Goal: Find specific page/section: Find specific page/section

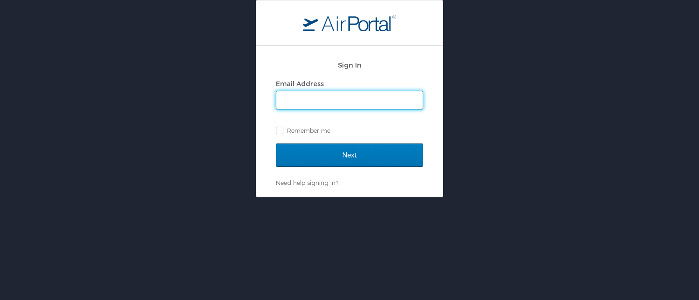
type input "cheryl.piro@cbtravel.com"
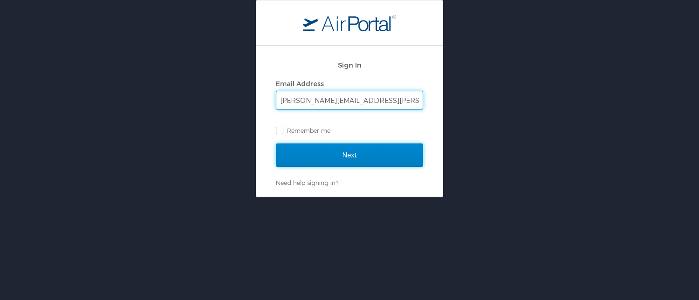
click at [338, 154] on input "Next" at bounding box center [349, 155] width 147 height 23
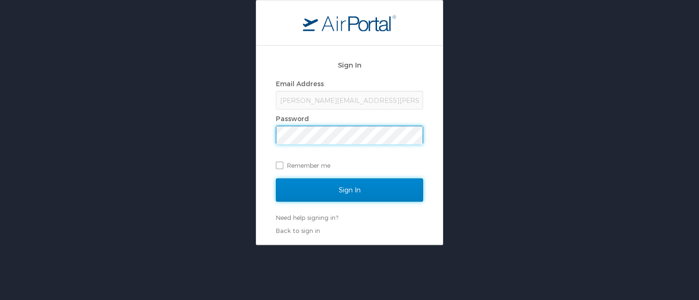
click at [336, 191] on input "Sign In" at bounding box center [349, 190] width 147 height 23
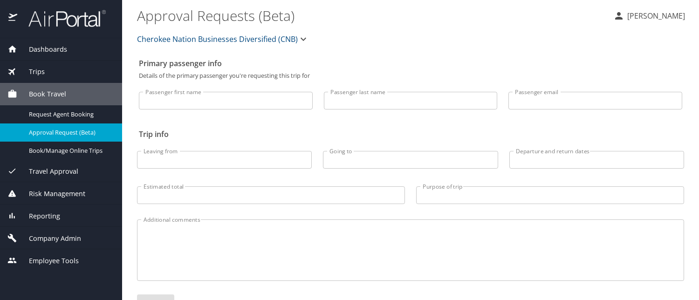
click at [34, 69] on span "Trips" at bounding box center [31, 72] width 28 height 10
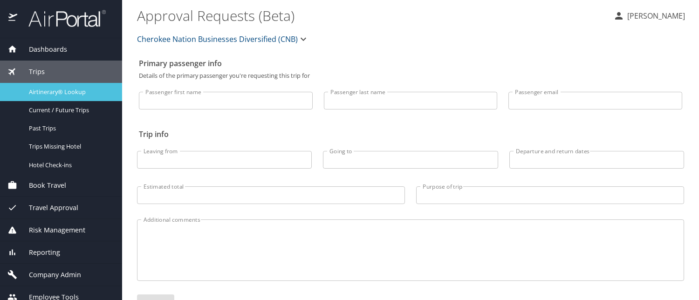
click at [49, 88] on span "Airtinerary® Lookup" at bounding box center [70, 92] width 82 height 9
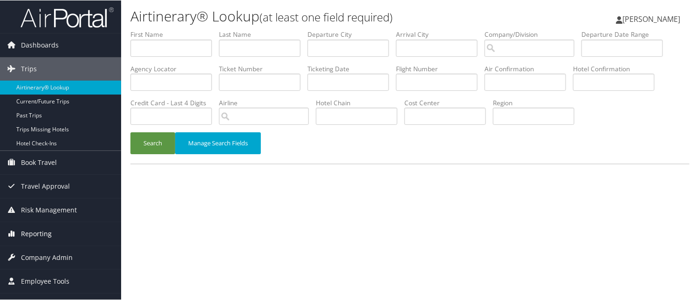
scroll to position [16, 0]
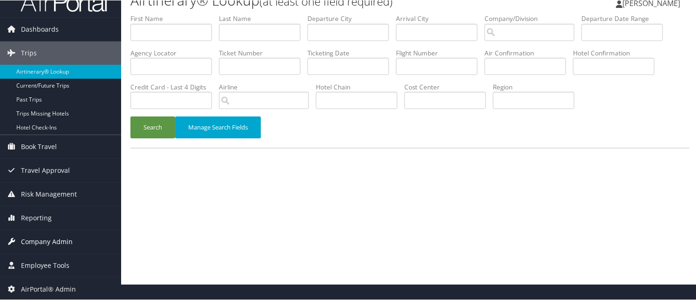
click at [64, 240] on span "Company Admin" at bounding box center [47, 241] width 52 height 23
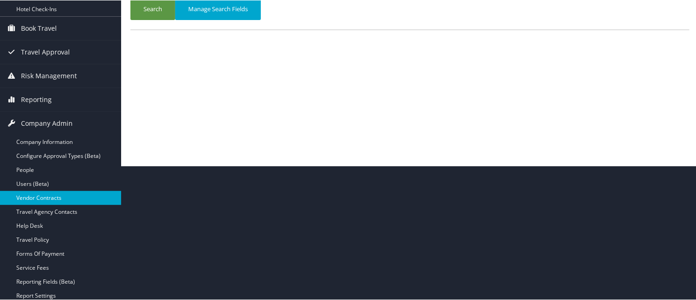
scroll to position [156, 0]
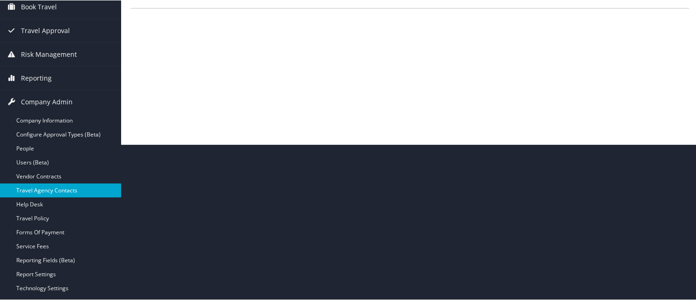
click at [60, 186] on link "Travel Agency Contacts" at bounding box center [60, 190] width 121 height 14
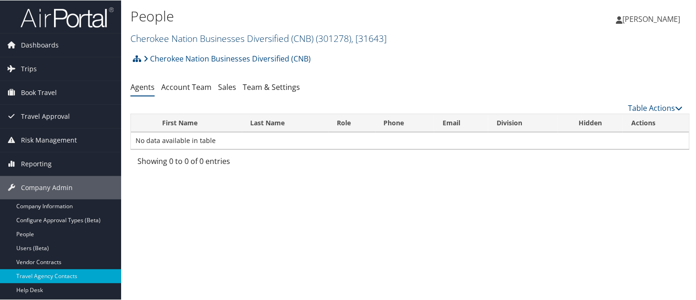
click at [243, 32] on link "Cherokee Nation Businesses Diversified (CNB) ( 301278 ) , [ 31643 ]" at bounding box center [259, 38] width 256 height 13
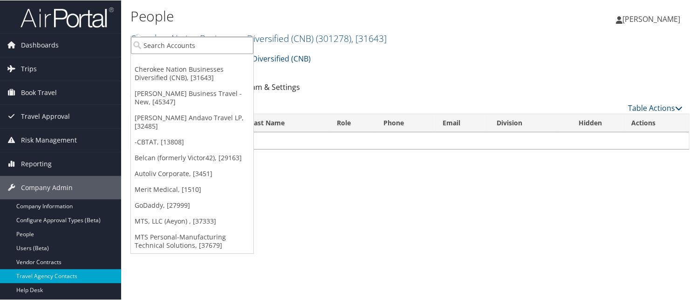
click at [188, 45] on input "search" at bounding box center [192, 44] width 123 height 17
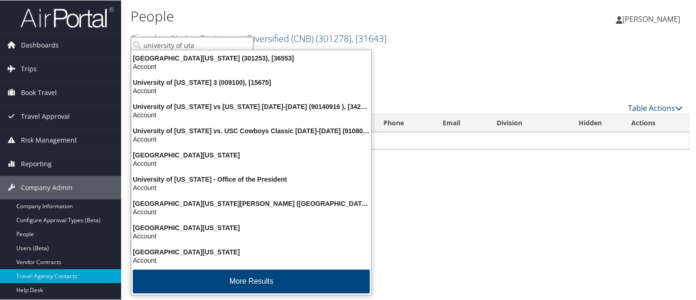
type input "university of utah"
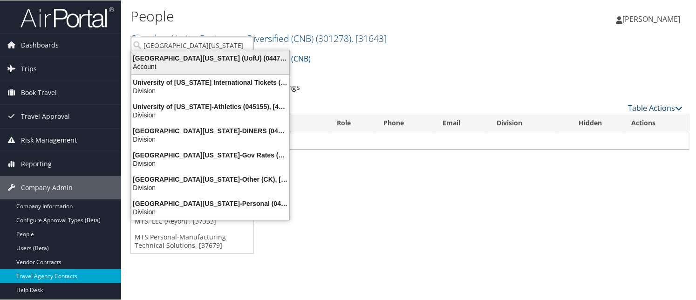
click at [222, 56] on div "University Of Utah (UofU) (044788), [9807]" at bounding box center [210, 58] width 169 height 8
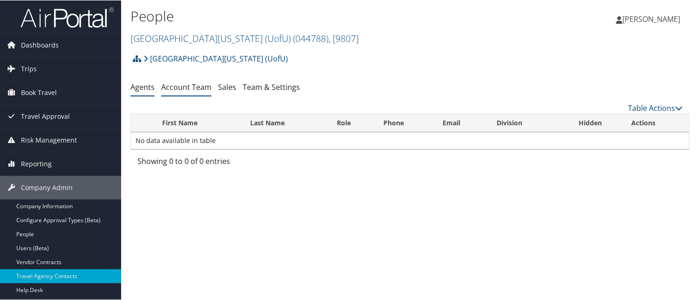
click at [185, 82] on link "Account Team" at bounding box center [186, 87] width 50 height 10
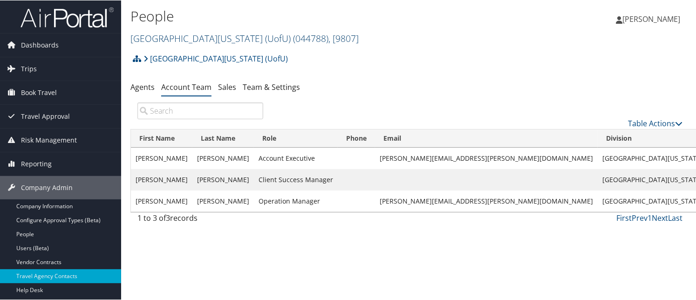
click at [196, 32] on link "University Of Utah (UofU) ( 044788 ) , [ 9807 ]" at bounding box center [245, 38] width 228 height 13
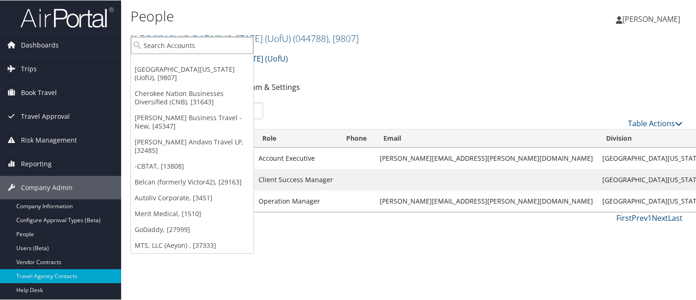
click at [185, 41] on input "search" at bounding box center [192, 44] width 123 height 17
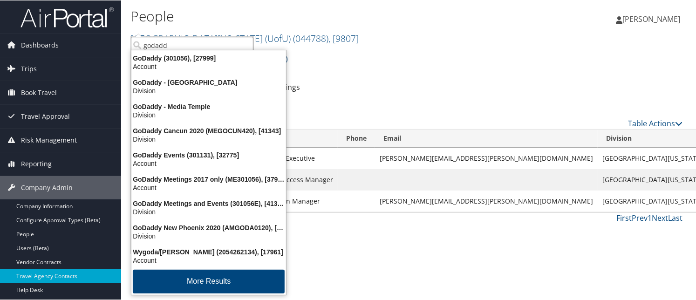
type input "godaddy"
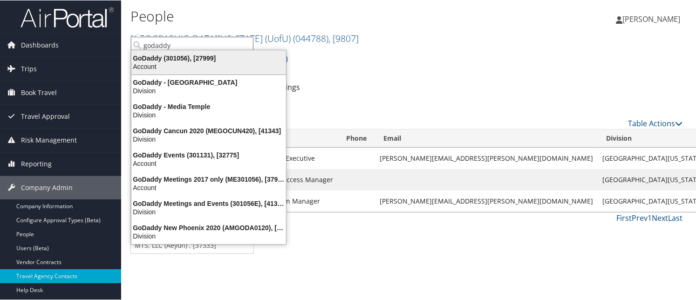
click at [168, 62] on div "Account" at bounding box center [209, 66] width 166 height 8
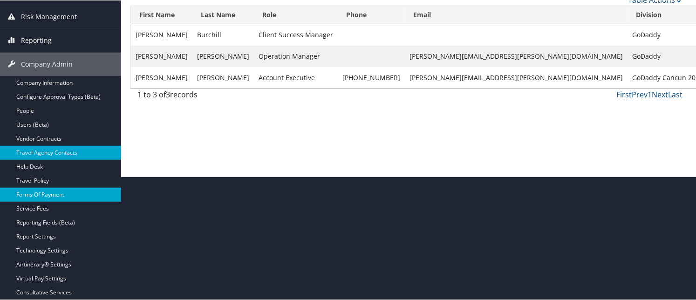
scroll to position [140, 0]
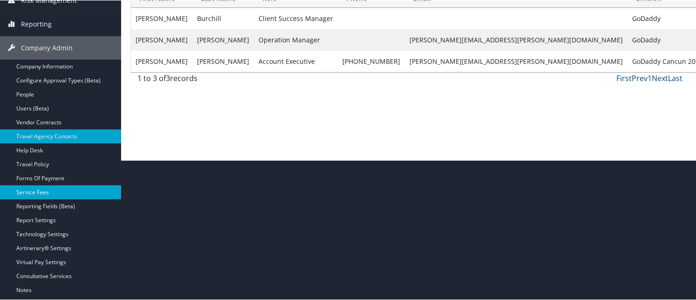
click at [38, 192] on link "Service Fees" at bounding box center [60, 192] width 121 height 14
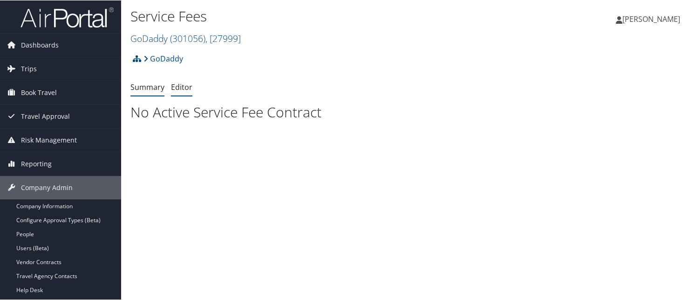
click at [175, 82] on link "Editor" at bounding box center [181, 87] width 21 height 10
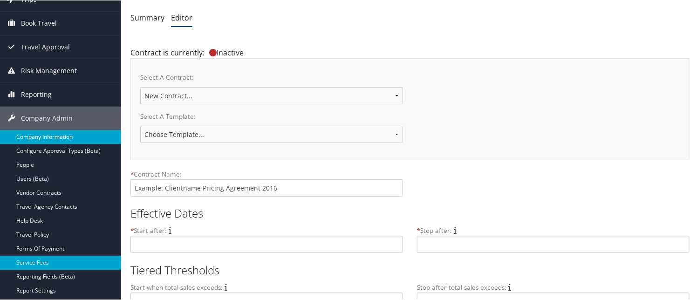
scroll to position [93, 0]
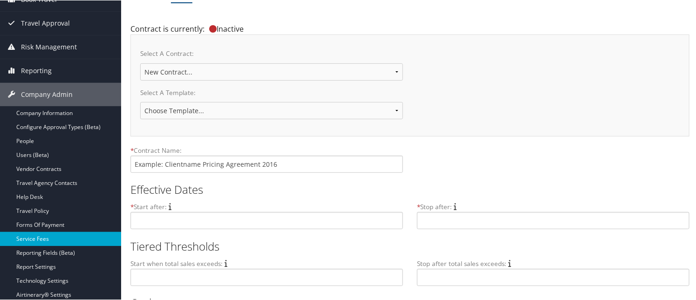
click at [60, 236] on link "Service Fees" at bounding box center [60, 239] width 121 height 14
